Goal: Find specific page/section: Find specific page/section

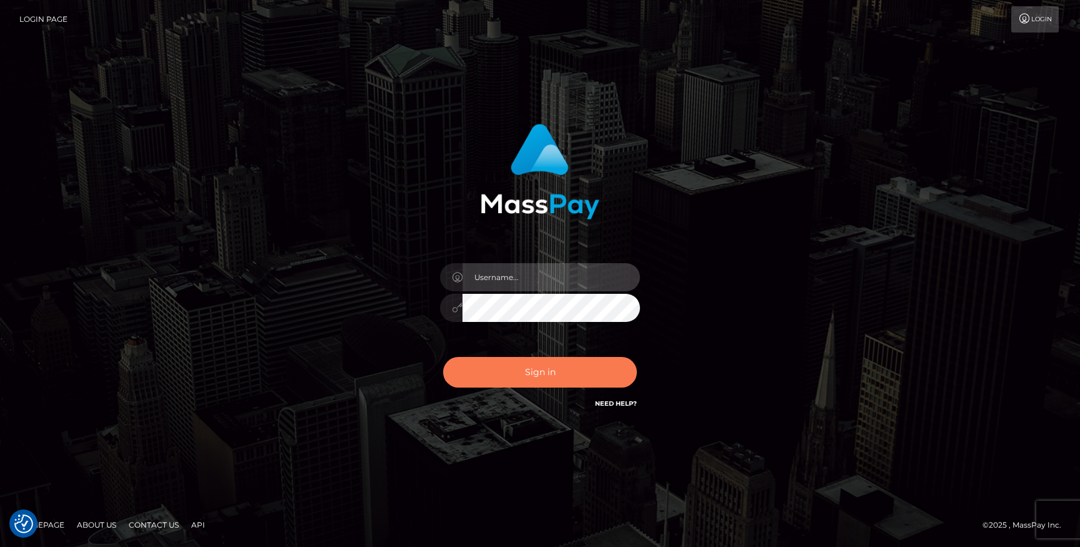
type input "Jonhill.barry"
click at [557, 366] on button "Sign in" at bounding box center [540, 372] width 194 height 31
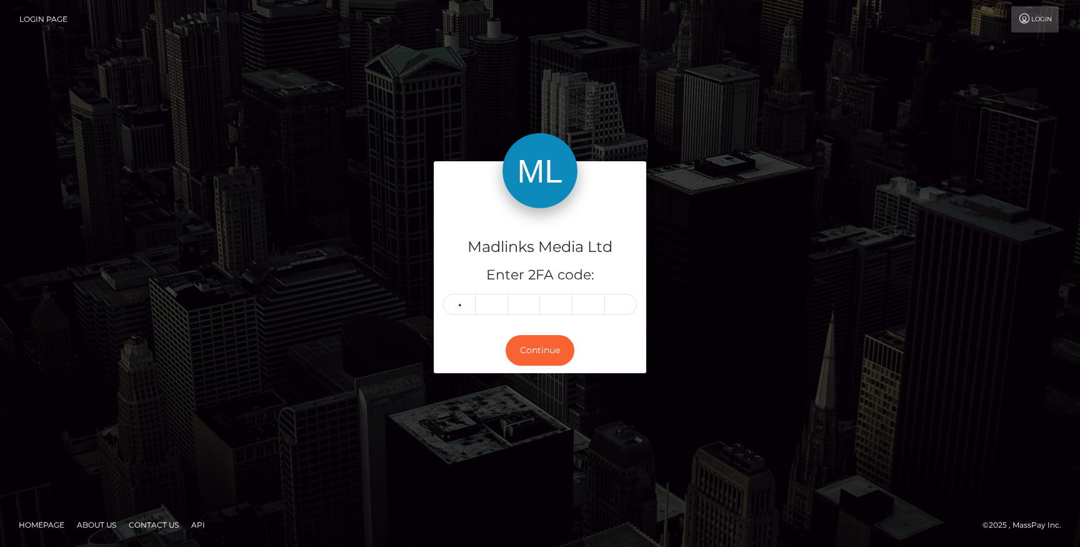
type input "4"
type input "1"
type input "5"
type input "8"
type input "6"
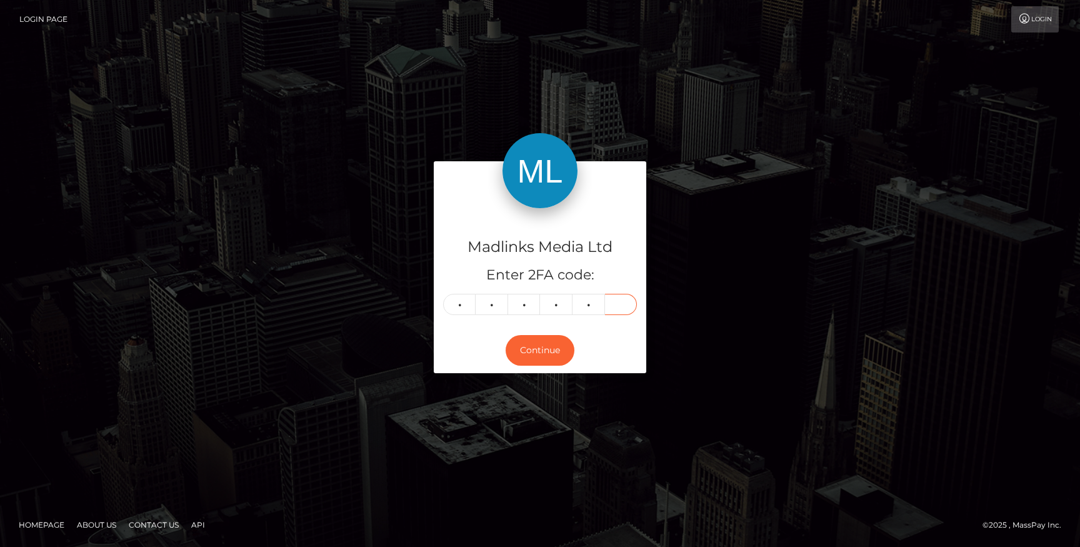
type input "1"
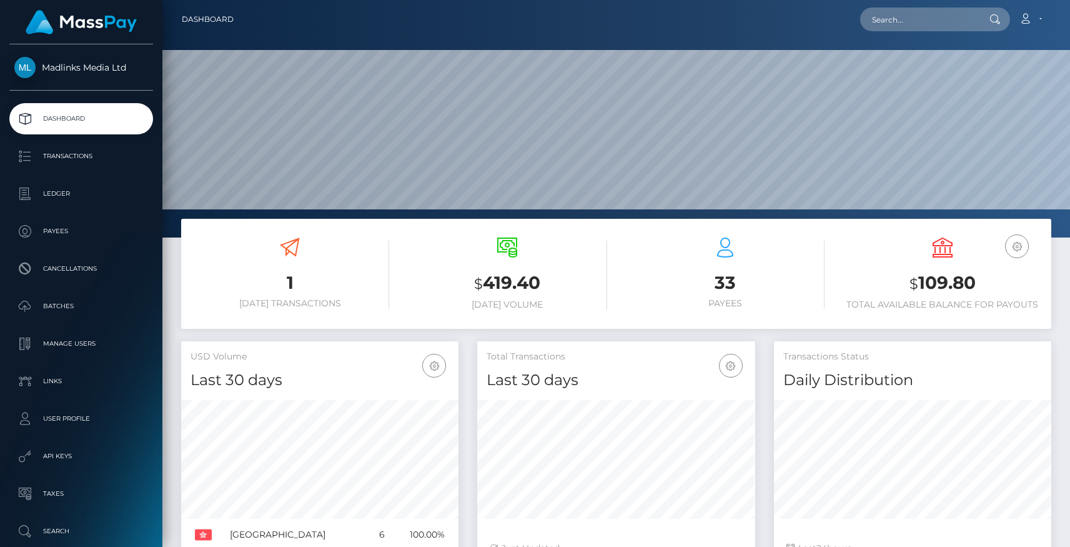
scroll to position [221, 277]
click at [84, 162] on p "Transactions" at bounding box center [81, 156] width 134 height 19
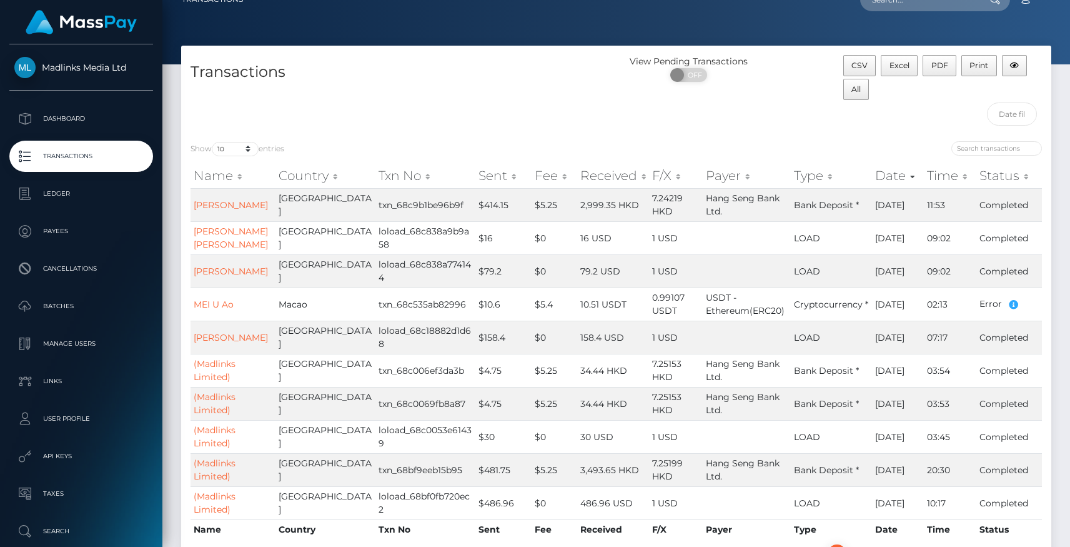
scroll to position [17, 0]
